Goal: Task Accomplishment & Management: Use online tool/utility

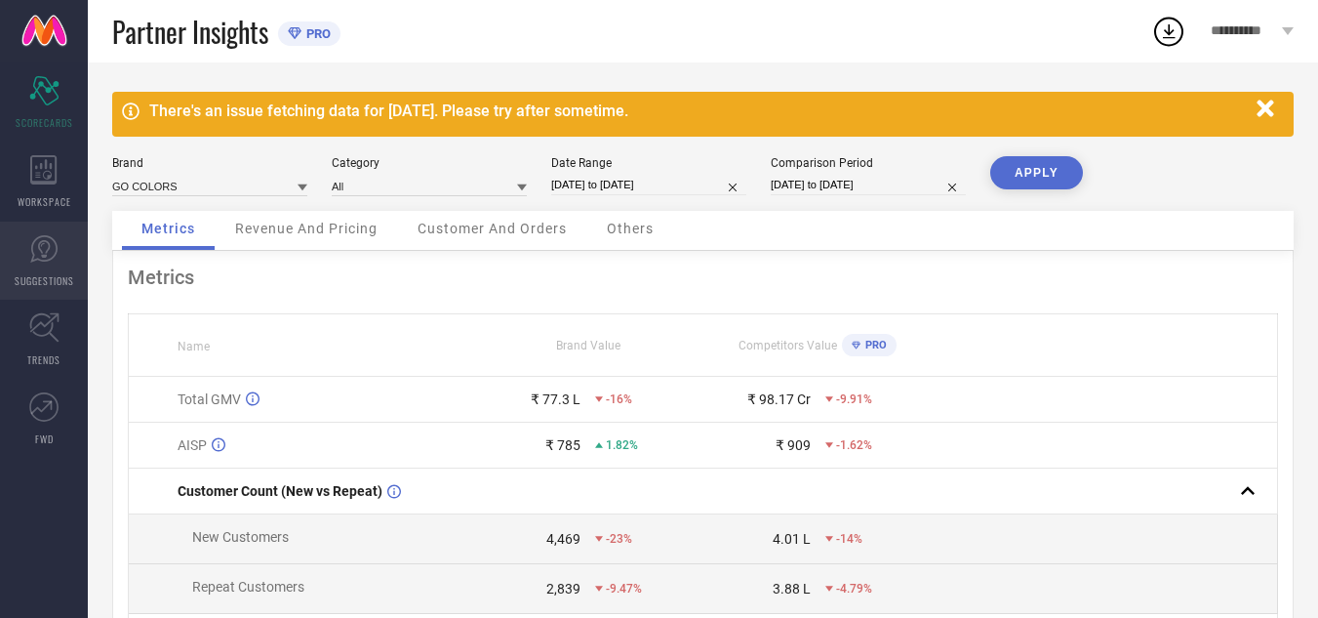
click at [24, 233] on link "SUGGESTIONS" at bounding box center [44, 261] width 88 height 78
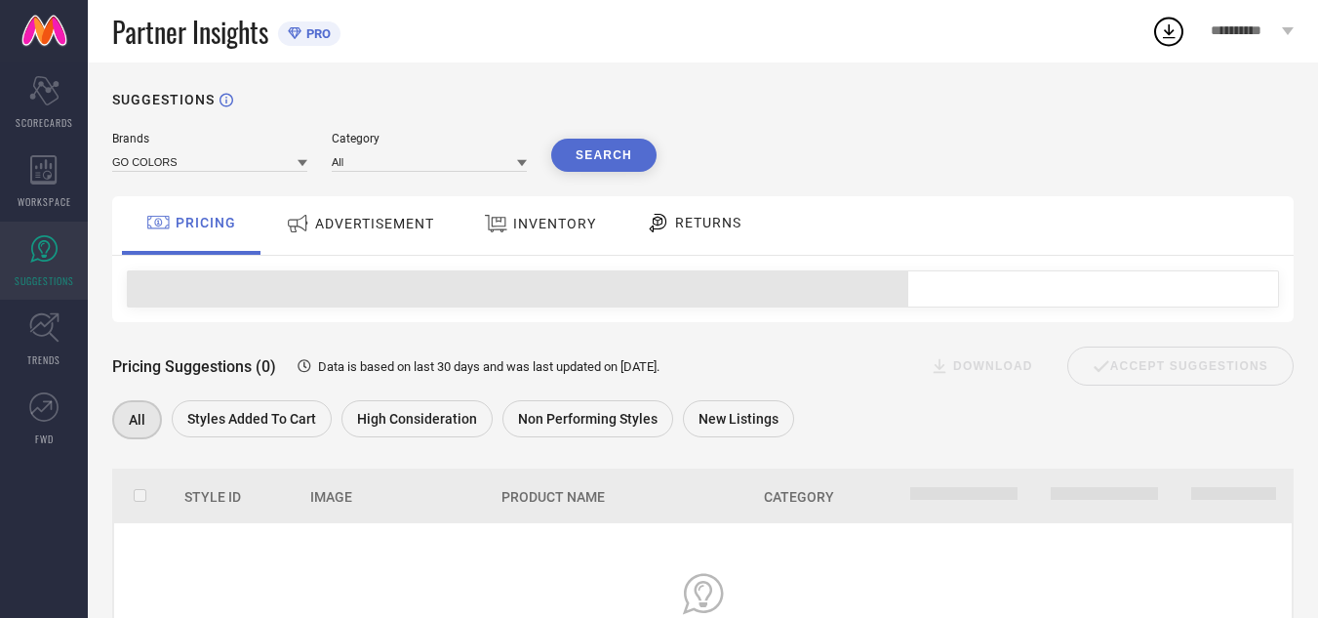
click at [576, 235] on div "INVENTORY" at bounding box center [540, 223] width 122 height 35
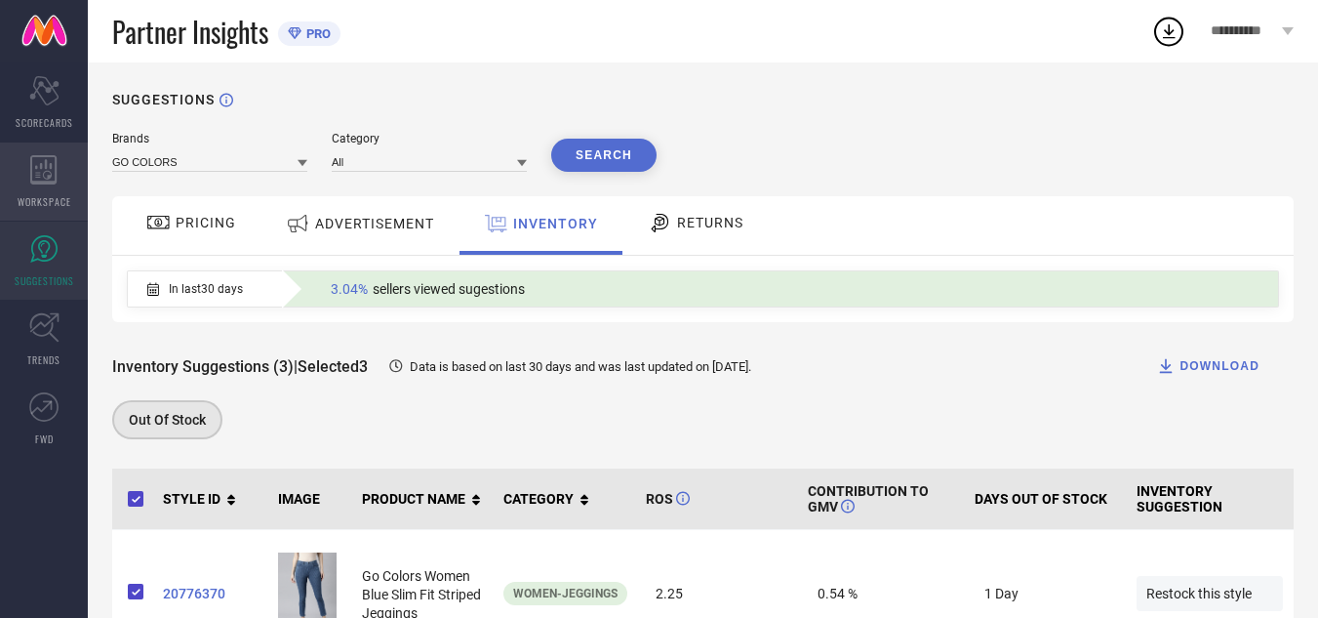
click at [41, 181] on icon at bounding box center [43, 169] width 26 height 29
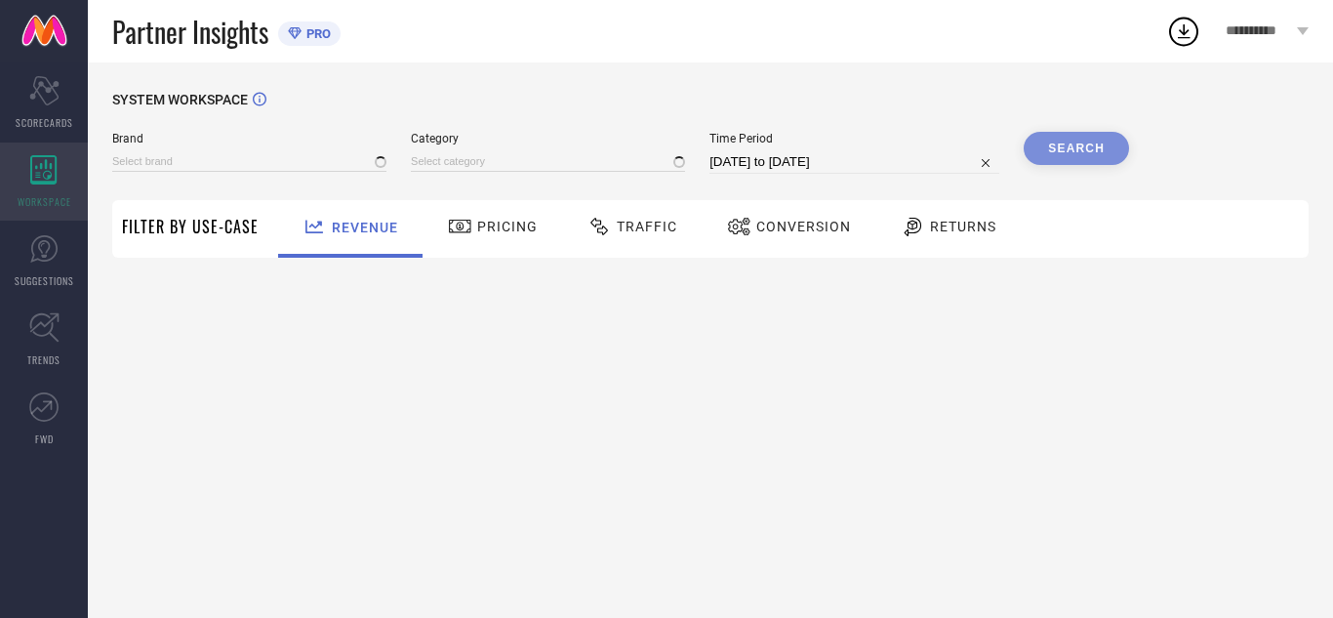
type input "GO COLORS"
type input "All"
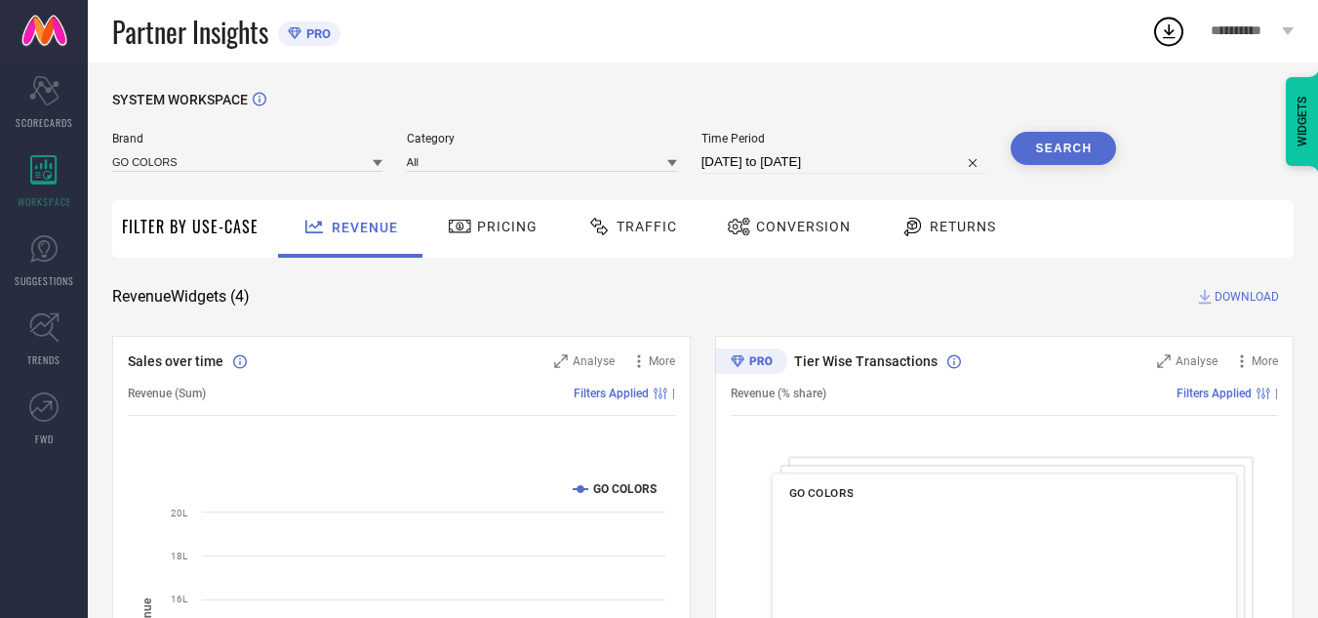
click at [631, 232] on span "Traffic" at bounding box center [647, 227] width 60 height 16
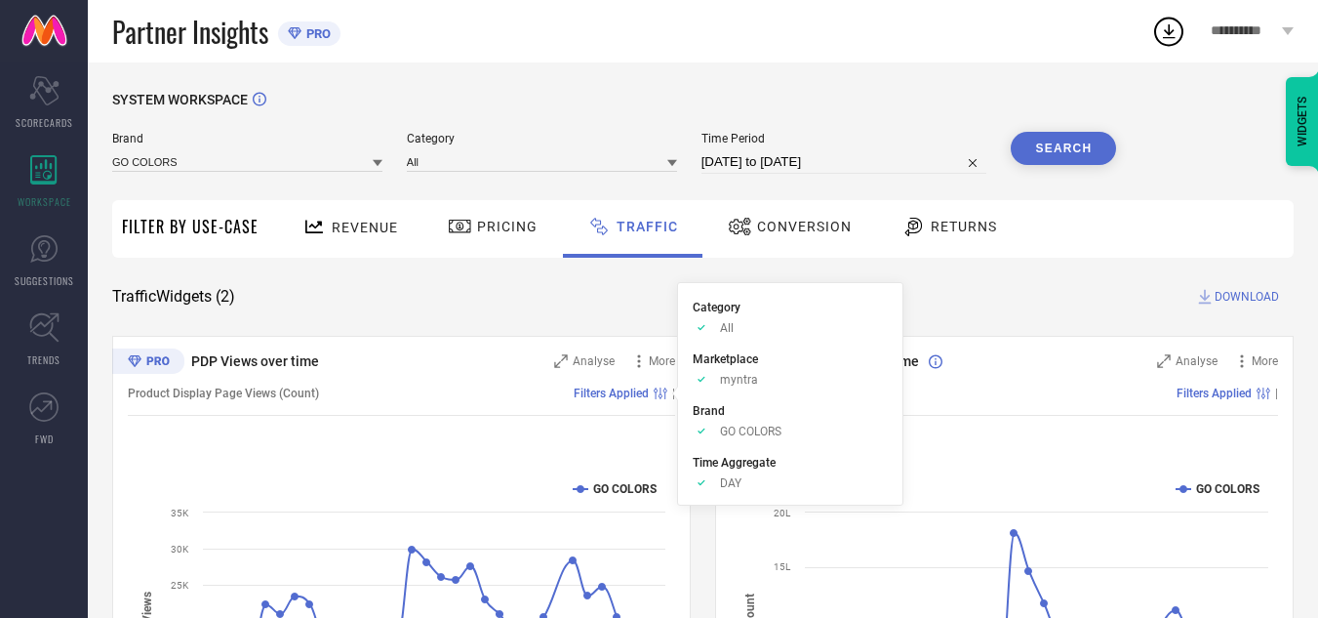
click at [612, 395] on span "Filters Applied" at bounding box center [611, 393] width 75 height 14
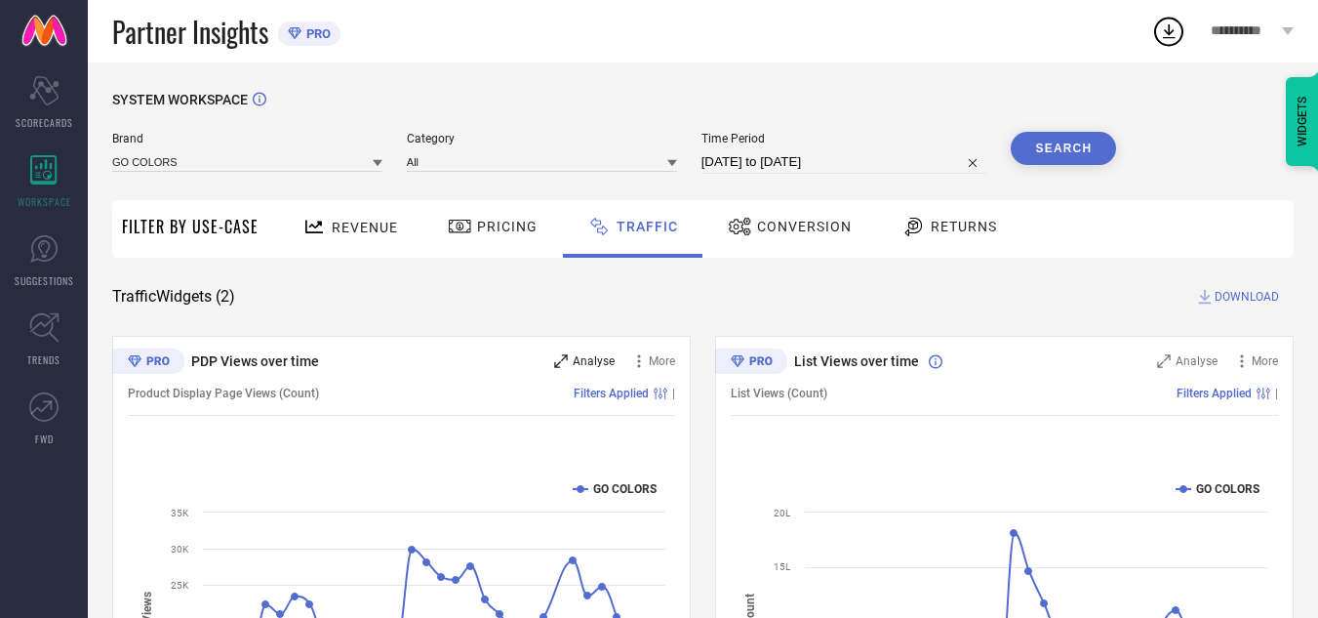
click at [590, 353] on div "Analyse" at bounding box center [584, 361] width 60 height 20
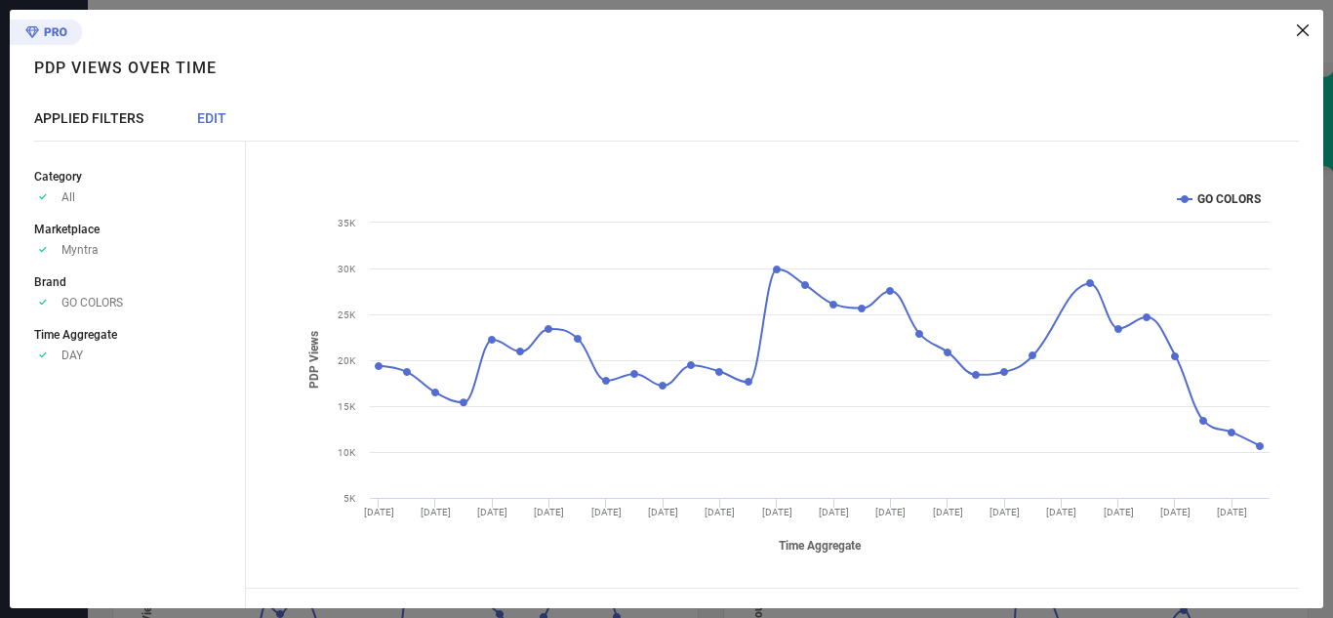
click at [213, 118] on span "EDIT" at bounding box center [211, 118] width 29 height 16
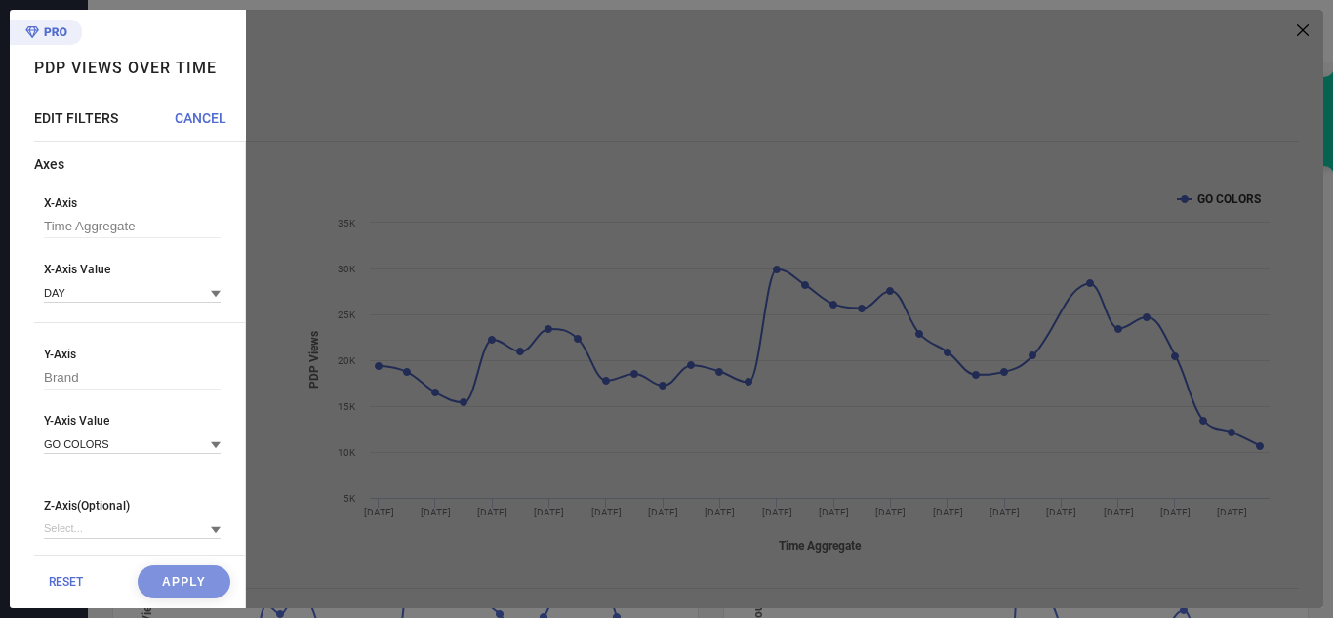
click at [135, 283] on div "DAY" at bounding box center [132, 291] width 177 height 21
click at [135, 300] on input at bounding box center [132, 292] width 177 height 20
click at [135, 302] on input at bounding box center [132, 292] width 177 height 20
click at [119, 348] on div "WEEK" at bounding box center [132, 352] width 177 height 33
click at [175, 581] on button "Apply" at bounding box center [184, 581] width 93 height 33
